Goal: Information Seeking & Learning: Learn about a topic

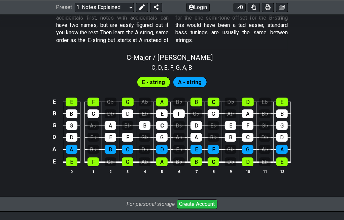
scroll to position [642, 0]
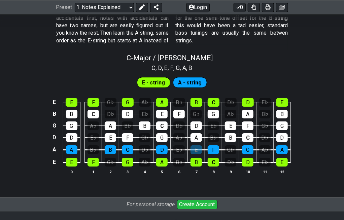
click at [195, 150] on div "E" at bounding box center [196, 150] width 11 height 9
click at [199, 149] on div "E" at bounding box center [196, 150] width 11 height 9
click at [224, 59] on div "C - Major / Ionian" at bounding box center [172, 56] width 344 height 12
select select "C"
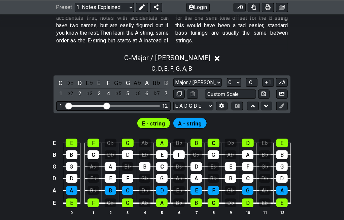
click at [224, 59] on div "C - Major / Ionian" at bounding box center [172, 56] width 344 height 12
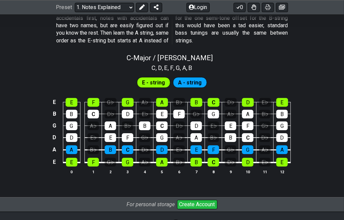
click at [224, 59] on div "C - Major / Ionian" at bounding box center [172, 56] width 344 height 12
select select "C"
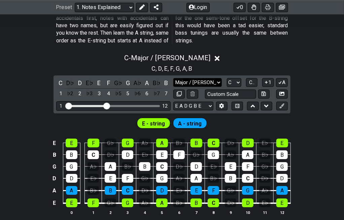
click at [218, 81] on select "Major / Ionian Custom Scale Minor Pentatonic Major Pentatonic Minor Blues Major…" at bounding box center [197, 82] width 49 height 9
click at [173, 78] on select "Major / Ionian Custom Scale Minor Pentatonic Major Pentatonic Minor Blues Major…" at bounding box center [197, 82] width 49 height 9
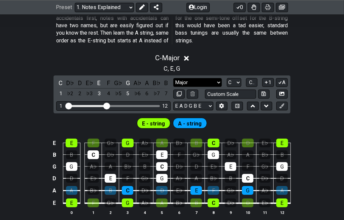
click at [192, 80] on select "Major / Ionian Custom Scale Minor Pentatonic Major Pentatonic Minor Blues Major…" at bounding box center [197, 82] width 49 height 9
select select "Major / [PERSON_NAME]"
click at [173, 78] on select "Major / Ionian Custom Scale Minor Pentatonic Major Pentatonic Minor Blues Major…" at bounding box center [197, 82] width 49 height 9
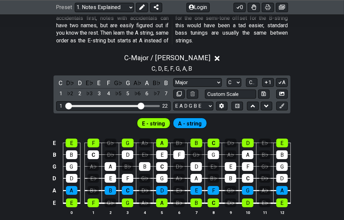
drag, startPoint x: 106, startPoint y: 105, endPoint x: 143, endPoint y: 110, distance: 36.6
click at [143, 105] on input "Visible fret range" at bounding box center [114, 105] width 96 height 0
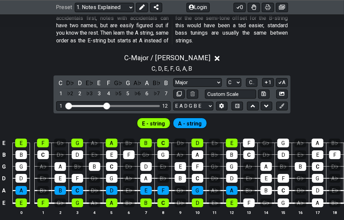
drag, startPoint x: 140, startPoint y: 106, endPoint x: 106, endPoint y: 110, distance: 34.3
click at [106, 105] on input "Visible fret range" at bounding box center [114, 105] width 96 height 0
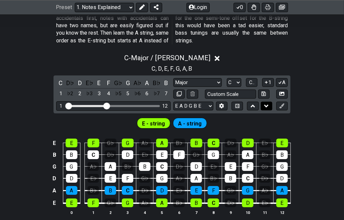
click at [267, 105] on icon at bounding box center [266, 106] width 4 height 3
click at [253, 103] on icon at bounding box center [253, 106] width 4 height 7
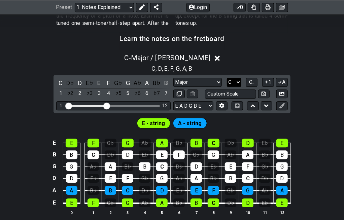
click at [237, 83] on select "A♭ A A♯ B♭ B C C♯ D♭ D D♯ E♭ E F F♯ G♭ G G♯" at bounding box center [234, 82] width 14 height 9
click at [227, 78] on select "A♭ A A♯ B♭ B C C♯ D♭ D D♯ E♭ E F F♯ G♭ G G♯" at bounding box center [234, 82] width 14 height 9
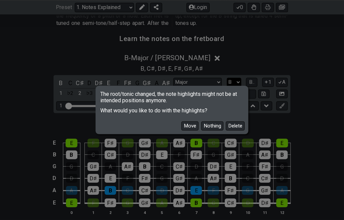
click at [232, 126] on button "Delete" at bounding box center [235, 126] width 19 height 9
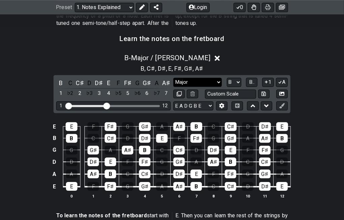
click at [213, 84] on select "Major / Ionian Custom Scale Minor Pentatonic Major Pentatonic Minor Blues Major…" at bounding box center [197, 82] width 49 height 9
click at [173, 78] on select "Major / Ionian Custom Scale Minor Pentatonic Major Pentatonic Minor Blues Major…" at bounding box center [197, 82] width 49 height 9
click at [239, 103] on icon at bounding box center [237, 105] width 4 height 4
click at [251, 107] on icon at bounding box center [253, 105] width 4 height 7
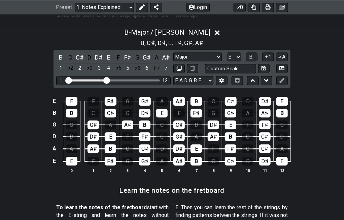
scroll to position [597, 0]
click at [238, 56] on select "A♭ A A♯ B♭ B C C♯ D♭ D D♯ E♭ E F F♯ G♭ G G♯" at bounding box center [234, 57] width 14 height 9
select select "A"
click at [227, 53] on select "A♭ A A♯ B♭ B C C♯ D♭ D D♯ E♭ E F F♯ G♭ G G♯" at bounding box center [234, 57] width 14 height 9
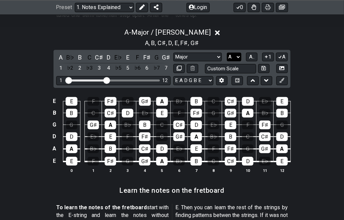
click at [232, 56] on select "A♭ A A♯ B♭ B C C♯ D♭ D D♯ E♭ E F F♯ G♭ G G♯" at bounding box center [234, 57] width 14 height 9
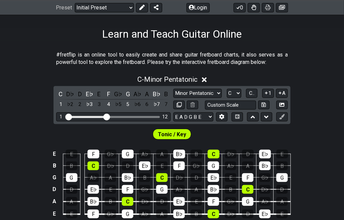
scroll to position [128, 0]
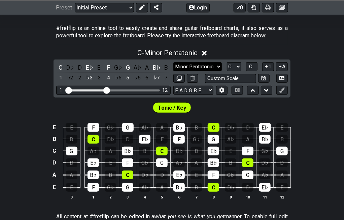
click at [209, 66] on select "Minor Pentatonic Click to edit Minor Pentatonic Major Pentatonic Minor Blues Ma…" at bounding box center [197, 66] width 49 height 9
click at [173, 62] on select "Minor Pentatonic Click to edit Minor Pentatonic Major Pentatonic Minor Blues Ma…" at bounding box center [197, 66] width 49 height 9
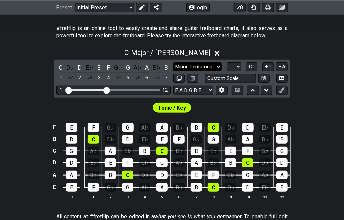
click at [217, 67] on select "Minor Pentatonic Click to edit Minor Pentatonic Major Pentatonic Minor Blues Ma…" at bounding box center [197, 66] width 49 height 9
click at [173, 62] on select "Minor Pentatonic Click to edit Minor Pentatonic Major Pentatonic Minor Blues Ma…" at bounding box center [197, 66] width 49 height 9
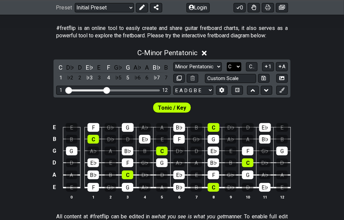
click at [237, 67] on select "A♭ A A♯ B♭ B C C♯ D♭ D D♯ E♭ E F F♯ G♭ G G♯" at bounding box center [234, 66] width 14 height 9
click at [207, 108] on div "Tonic / Key" at bounding box center [172, 106] width 344 height 17
click at [285, 91] on button at bounding box center [282, 90] width 11 height 9
click at [248, 68] on button "C.." at bounding box center [251, 66] width 11 height 9
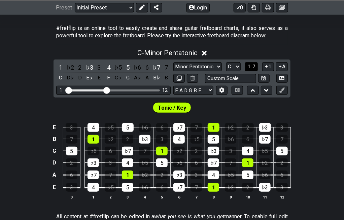
click at [248, 68] on span "1..7" at bounding box center [252, 67] width 8 height 6
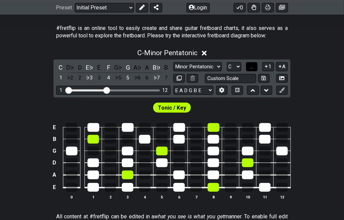
click at [248, 68] on button "..." at bounding box center [251, 66] width 11 height 9
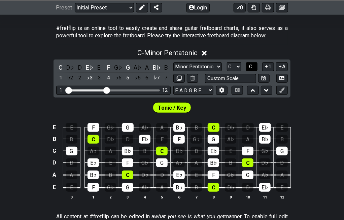
click at [248, 68] on button "C.." at bounding box center [251, 66] width 11 height 9
click at [248, 68] on span "1..7" at bounding box center [252, 67] width 8 height 6
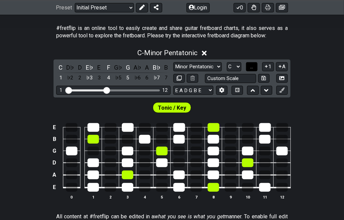
click at [248, 68] on button "..." at bounding box center [251, 66] width 11 height 9
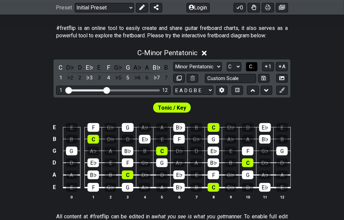
click at [248, 68] on button "C.." at bounding box center [251, 66] width 11 height 9
click at [248, 68] on span "1..7" at bounding box center [252, 67] width 8 height 6
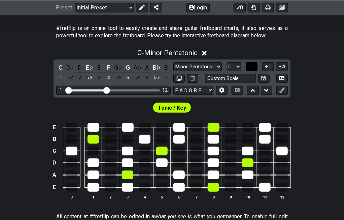
click at [248, 68] on button "..." at bounding box center [251, 66] width 11 height 9
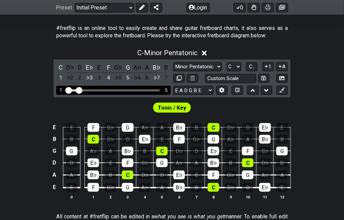
drag, startPoint x: 106, startPoint y: 93, endPoint x: 81, endPoint y: 94, distance: 25.6
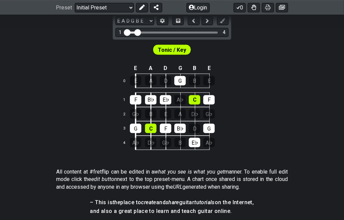
scroll to position [219, 0]
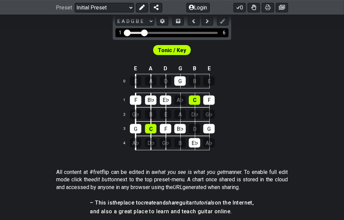
drag, startPoint x: 138, startPoint y: 33, endPoint x: 143, endPoint y: 35, distance: 5.3
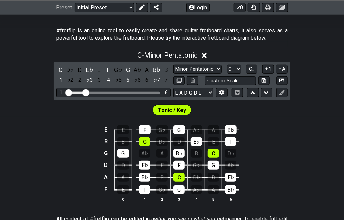
scroll to position [134, 0]
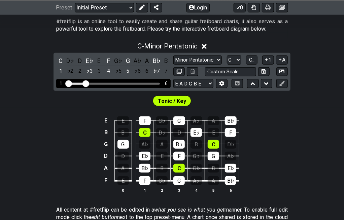
click at [87, 83] on input "Visible fret range" at bounding box center [114, 83] width 96 height 0
drag, startPoint x: 87, startPoint y: 83, endPoint x: 108, endPoint y: 86, distance: 21.1
click at [108, 83] on input "Visible fret range" at bounding box center [114, 83] width 96 height 0
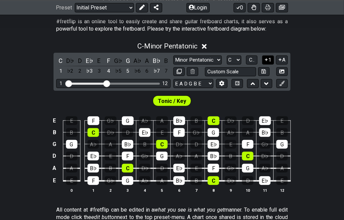
click at [266, 59] on icon at bounding box center [266, 59] width 6 height 5
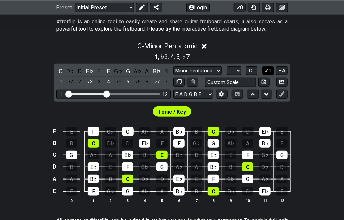
click at [266, 71] on icon at bounding box center [267, 70] width 4 height 3
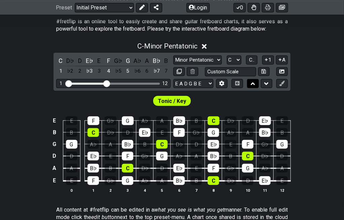
click at [252, 82] on icon at bounding box center [253, 84] width 4 height 7
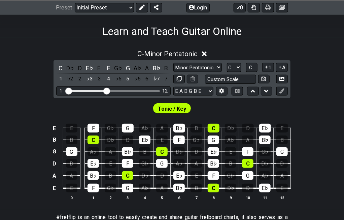
scroll to position [100, 0]
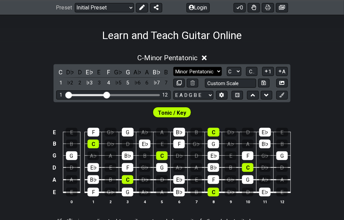
click at [204, 67] on select "Minor Pentatonic Click to edit Minor Pentatonic Major Pentatonic Minor Blues Ma…" at bounding box center [197, 71] width 49 height 9
select select "Major Blues"
click at [173, 67] on select "Minor Pentatonic Click to edit Minor Pentatonic Major Pentatonic Minor Blues Ma…" at bounding box center [197, 71] width 49 height 9
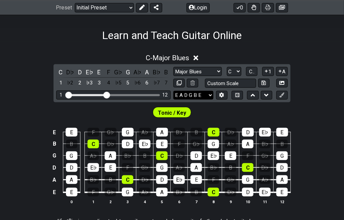
click at [204, 95] on select "E A D G B E E A D G B E E A D G B E B E A D F♯ B A D G C E A D A D G B E E♭ A♭ …" at bounding box center [193, 95] width 40 height 9
click at [217, 79] on input "text" at bounding box center [230, 83] width 51 height 9
type input "Custom Scale"
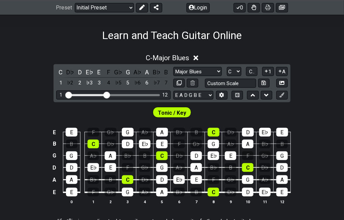
click at [214, 110] on div "Tonic / Key" at bounding box center [172, 110] width 344 height 17
click at [218, 96] on button at bounding box center [221, 95] width 11 height 9
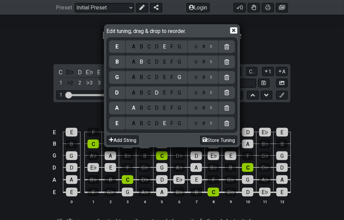
click at [279, 38] on div "Edit tuning, drag & drop to reorder. E A B C D E F G ♭ ♯ ♮ B A B C D E F G ♭ ♯ …" at bounding box center [172, 110] width 344 height 220
click at [233, 29] on icon at bounding box center [233, 31] width 7 height 6
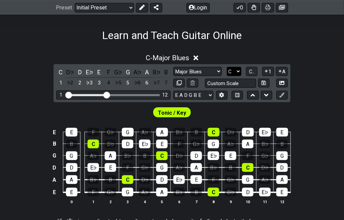
click at [236, 71] on select "A♭ A A♯ B♭ B C C♯ D♭ D D♯ E♭ E F F♯ G♭ G G♯" at bounding box center [234, 71] width 14 height 9
click at [227, 67] on select "A♭ A A♯ B♭ B C C♯ D♭ D D♯ E♭ E F F♯ G♭ G G♯" at bounding box center [234, 71] width 14 height 9
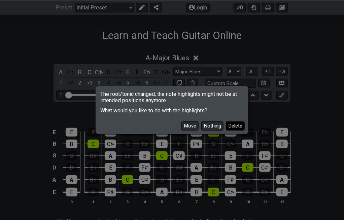
click at [234, 125] on button "Delete" at bounding box center [235, 126] width 19 height 9
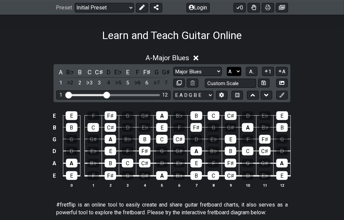
click at [231, 71] on select "A♭ A A♯ B♭ B C C♯ D♭ D D♯ E♭ E F F♯ G♭ G G♯" at bounding box center [234, 71] width 14 height 9
select select "C"
click at [227, 67] on select "A♭ A A♯ B♭ B C C♯ D♭ D D♯ E♭ E F F♯ G♭ G G♯" at bounding box center [234, 71] width 14 height 9
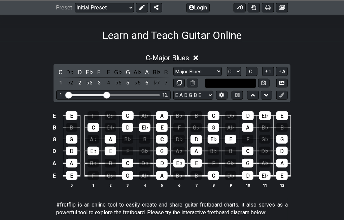
click at [237, 82] on input "text" at bounding box center [230, 83] width 51 height 9
type input "Custom Scale"
click at [287, 33] on div "Learn and Teach Guitar Online" at bounding box center [172, 26] width 344 height 32
click at [279, 87] on button at bounding box center [282, 83] width 11 height 9
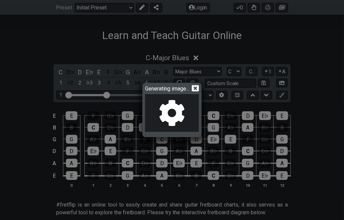
click at [197, 88] on icon at bounding box center [195, 88] width 7 height 7
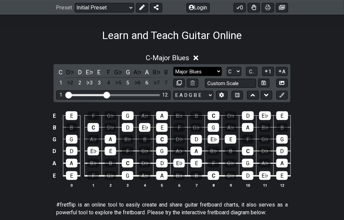
click at [222, 71] on select "Minor Pentatonic Click to edit Minor Pentatonic Major Pentatonic Minor Blues Ma…" at bounding box center [197, 71] width 49 height 9
click at [217, 72] on select "Minor Pentatonic Click to edit Minor Pentatonic Major Pentatonic Minor Blues Ma…" at bounding box center [197, 71] width 49 height 9
click at [173, 67] on select "Minor Pentatonic Click to edit Minor Pentatonic Major Pentatonic Minor Blues Ma…" at bounding box center [197, 71] width 49 height 9
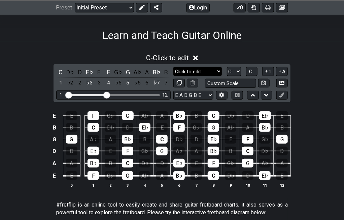
click at [213, 70] on select "Minor Pentatonic Click to edit Minor Pentatonic Major Pentatonic Minor Blues Ma…" at bounding box center [197, 71] width 49 height 9
click at [173, 67] on select "Minor Pentatonic Click to edit Minor Pentatonic Major Pentatonic Minor Blues Ma…" at bounding box center [197, 71] width 49 height 9
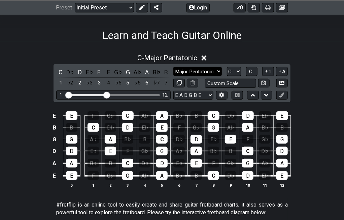
click at [218, 70] on select "Minor Pentatonic Click to edit Minor Pentatonic Major Pentatonic Minor Blues Ma…" at bounding box center [197, 71] width 49 height 9
select select "Minor Pentatonic"
click at [173, 67] on select "Minor Pentatonic Click to edit Minor Pentatonic Major Pentatonic Minor Blues Ma…" at bounding box center [197, 71] width 49 height 9
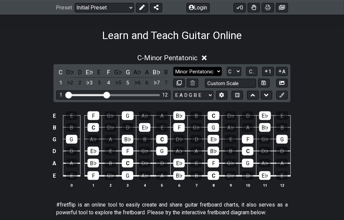
click at [214, 69] on select "Minor Pentatonic Click to edit Minor Pentatonic Major Pentatonic Minor Blues Ma…" at bounding box center [197, 71] width 49 height 9
click at [333, 115] on div "E E F G♭ G A♭ A B♭ B C D♭ D E♭ E B B C D♭ D E♭ E F G♭ G A♭ A B♭ B G G A♭ A B♭ B…" at bounding box center [172, 150] width 344 height 95
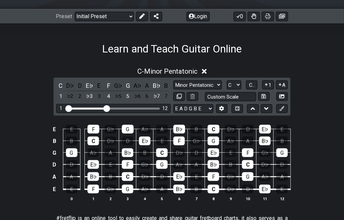
scroll to position [84, 0]
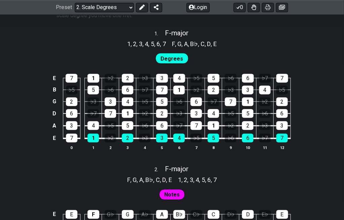
scroll to position [439, 0]
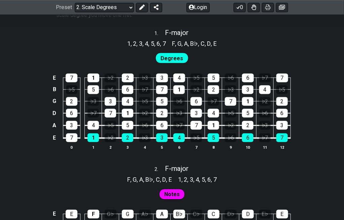
click at [169, 54] on span "Degrees" at bounding box center [172, 59] width 23 height 10
click at [171, 59] on span "Degrees" at bounding box center [172, 59] width 23 height 10
drag, startPoint x: 171, startPoint y: 59, endPoint x: 180, endPoint y: 35, distance: 25.6
click at [180, 35] on div "1 . F - major 1 , 2 , 3 , 4 , 5 , 6 , 7 F , G , A , B♭ , C , D , E Degrees E 7 …" at bounding box center [172, 92] width 344 height 135
click at [180, 35] on span "F - major" at bounding box center [177, 33] width 24 height 8
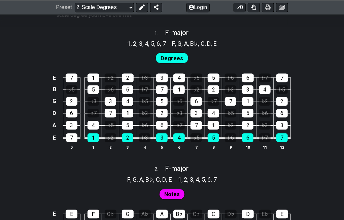
select select "F"
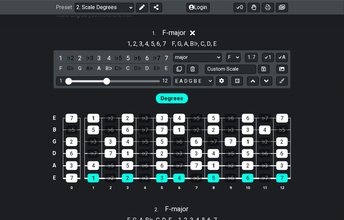
click at [180, 35] on span "F - major" at bounding box center [174, 33] width 24 height 8
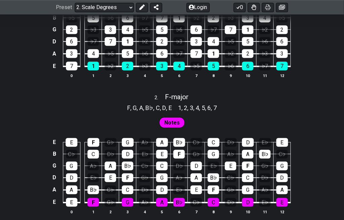
scroll to position [510, 0]
